Goal: Transaction & Acquisition: Purchase product/service

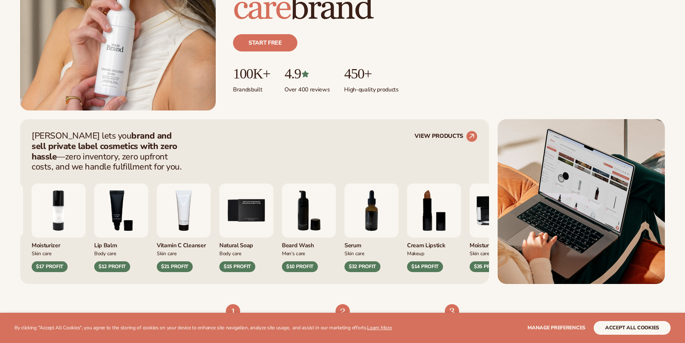
scroll to position [252, 0]
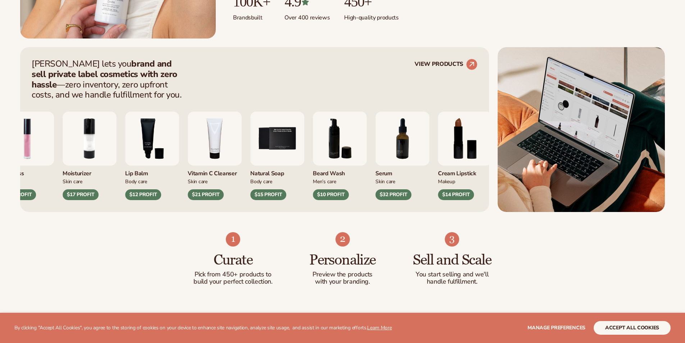
click at [338, 162] on img "6 / 9" at bounding box center [340, 138] width 54 height 54
click at [335, 168] on div "Beard Wash" at bounding box center [340, 171] width 54 height 12
click at [333, 187] on div "Beard Wash Men’s Care $10 PROFIT" at bounding box center [340, 182] width 54 height 35
click at [333, 189] on div "$10 PROFIT" at bounding box center [331, 194] width 36 height 11
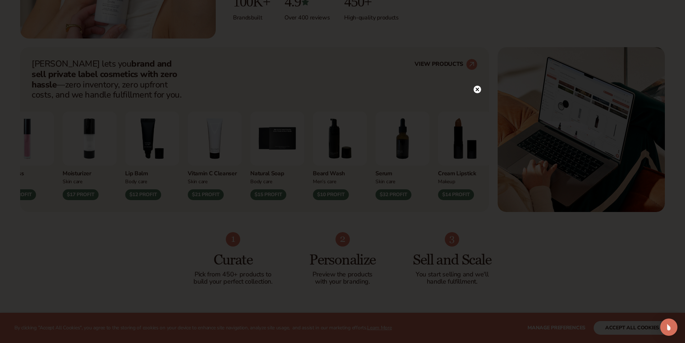
click at [269, 196] on div at bounding box center [342, 171] width 685 height 343
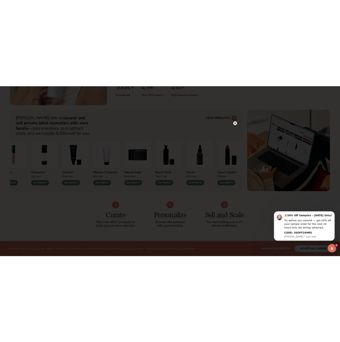
scroll to position [0, 0]
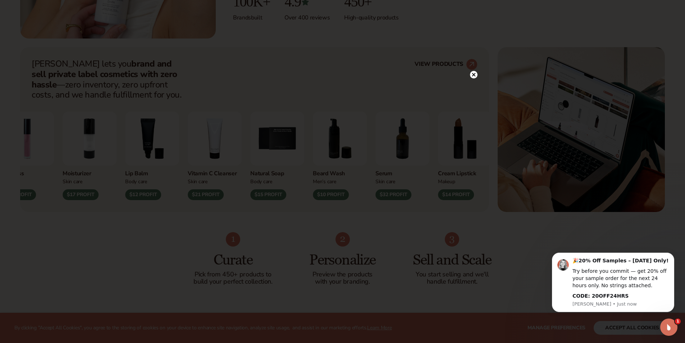
click at [474, 78] on circle at bounding box center [474, 75] width 8 height 8
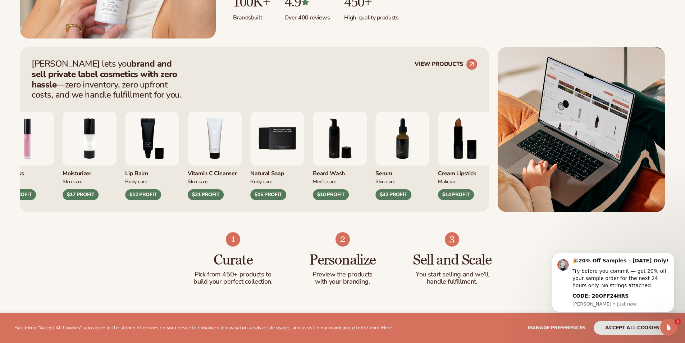
click at [315, 195] on div "$10 PROFIT" at bounding box center [331, 194] width 36 height 11
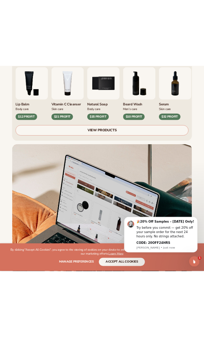
scroll to position [250, 0]
